Goal: Information Seeking & Learning: Learn about a topic

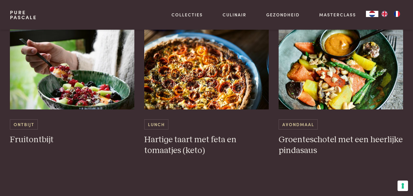
scroll to position [435, 0]
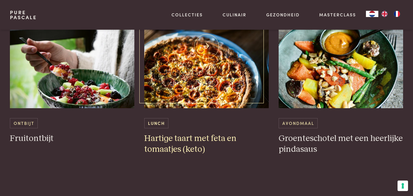
click at [190, 139] on h3 "Hartige taart met feta en tomaatjes (keto)" at bounding box center [206, 143] width 124 height 21
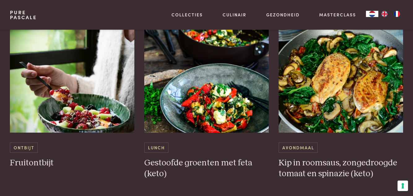
scroll to position [658, 0]
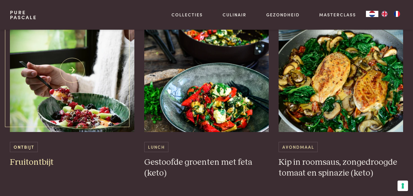
click at [36, 164] on h3 "Fruitontbijt" at bounding box center [72, 162] width 124 height 11
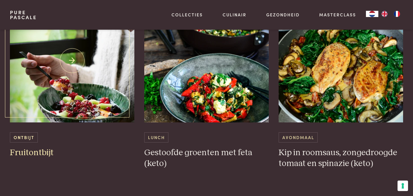
scroll to position [687, 0]
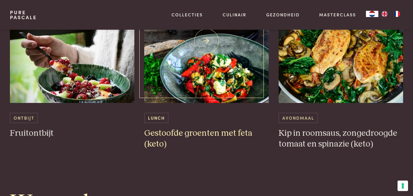
click at [200, 130] on h3 "Gestoofde groenten met feta (keto)" at bounding box center [206, 138] width 124 height 21
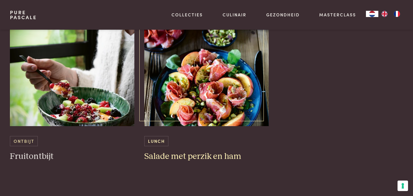
click at [189, 159] on h3 "Salade met perzik en ham" at bounding box center [206, 156] width 124 height 11
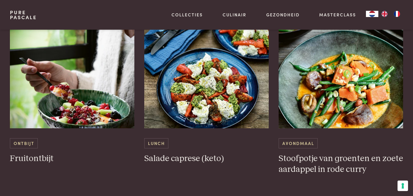
scroll to position [1146, 0]
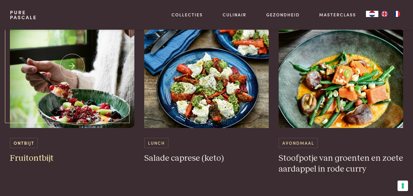
click at [20, 144] on span "Ontbijt" at bounding box center [24, 143] width 28 height 10
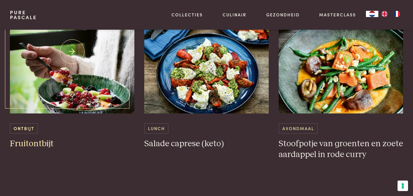
scroll to position [1175, 0]
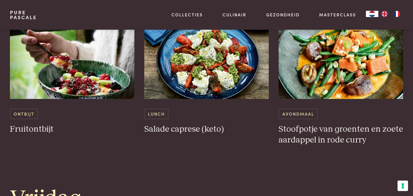
click at [404, 3] on div "Pure Pascale Collecties Kitchenware Tableware Bathroom Interior Inspiratie Alle…" at bounding box center [206, 15] width 413 height 30
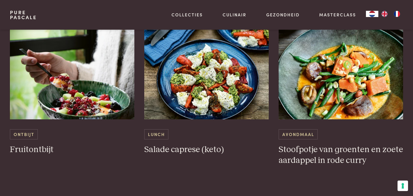
scroll to position [1158, 0]
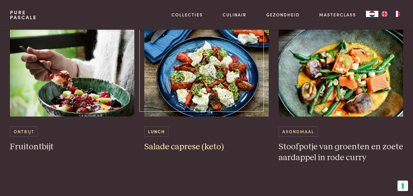
click at [176, 148] on h3 "Salade caprese (keto)" at bounding box center [206, 147] width 124 height 11
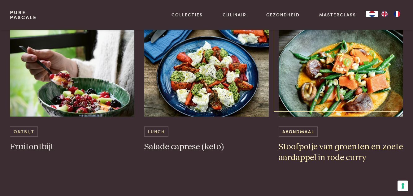
click at [331, 146] on h3 "Stoofpotje van groenten en zoete aardappel in rode curry" at bounding box center [340, 152] width 124 height 21
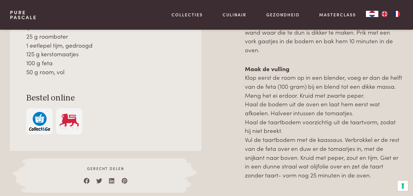
scroll to position [407, 0]
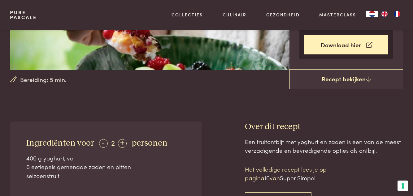
scroll to position [131, 0]
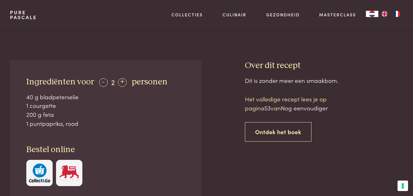
scroll to position [212, 0]
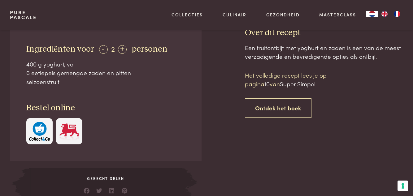
scroll to position [229, 0]
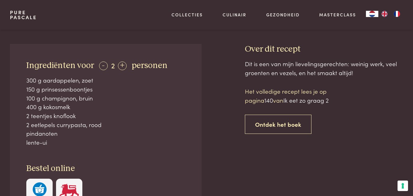
scroll to position [232, 0]
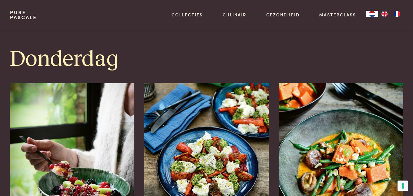
scroll to position [1067, 0]
